Goal: Use online tool/utility: Utilize a website feature to perform a specific function

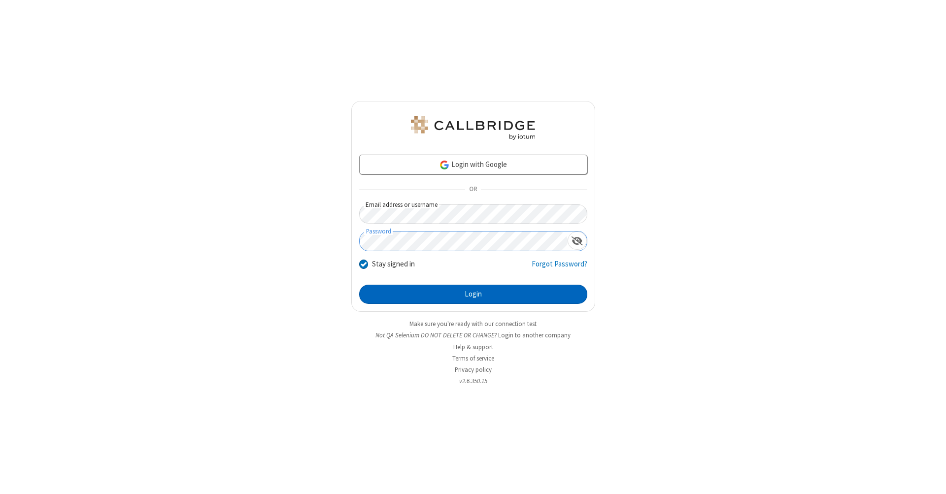
click at [473, 295] on button "Login" at bounding box center [473, 295] width 228 height 20
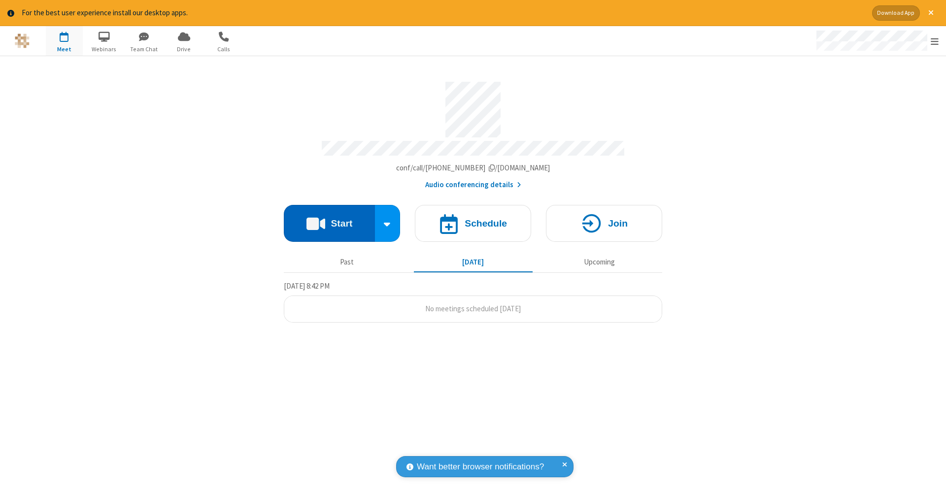
click at [329, 218] on button "Start" at bounding box center [329, 223] width 91 height 37
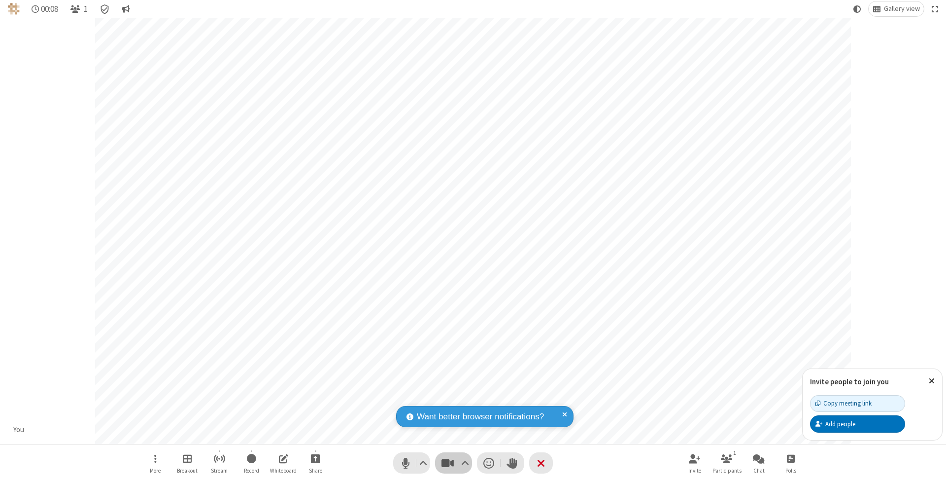
click at [448, 462] on span "Stop video (⌘+Shift+V)" at bounding box center [447, 462] width 15 height 14
click at [448, 462] on span "Start video (⌘+Shift+V)" at bounding box center [447, 462] width 15 height 14
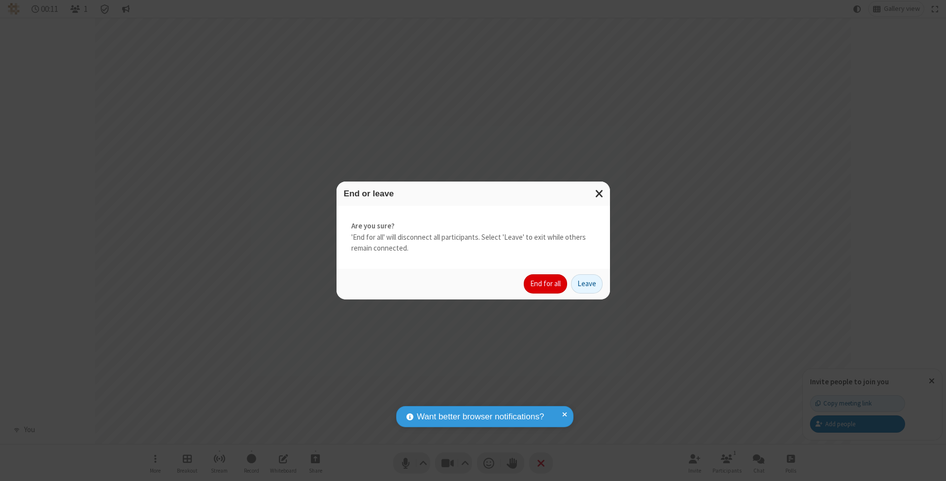
click at [546, 283] on button "End for all" at bounding box center [545, 284] width 43 height 20
